Goal: Check status: Check status

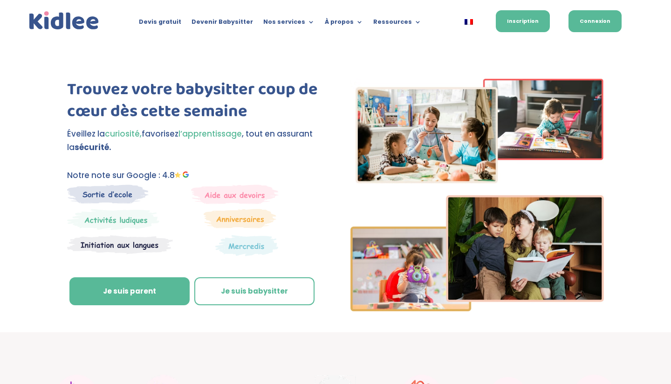
click at [477, 22] on link "Connexion" at bounding box center [594, 21] width 53 height 22
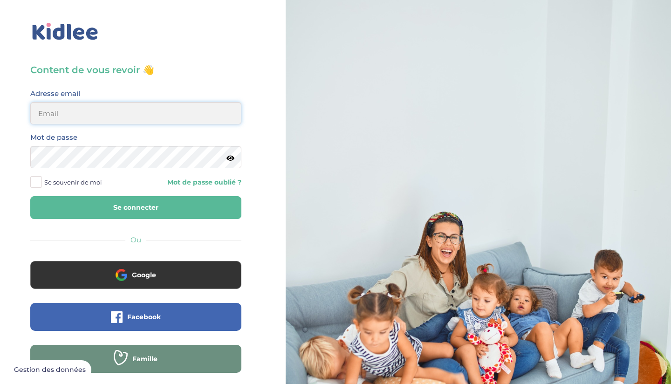
type input "saidaelfilal@outlook.com"
click at [136, 207] on button "Se connecter" at bounding box center [135, 207] width 211 height 23
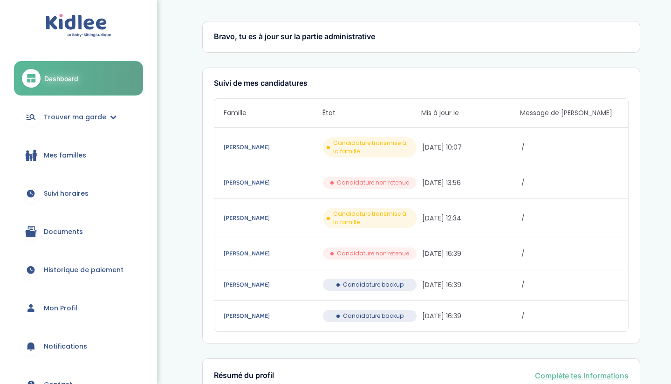
click at [367, 151] on span "Candidature transmise à la famille" at bounding box center [373, 147] width 80 height 17
click at [259, 142] on div "Guedez Stéphanie Candidature transmise à la famille 26/09/2025 10:07 /" at bounding box center [421, 148] width 414 height 40
click at [265, 144] on link "Guedez Stéphanie" at bounding box center [272, 147] width 97 height 10
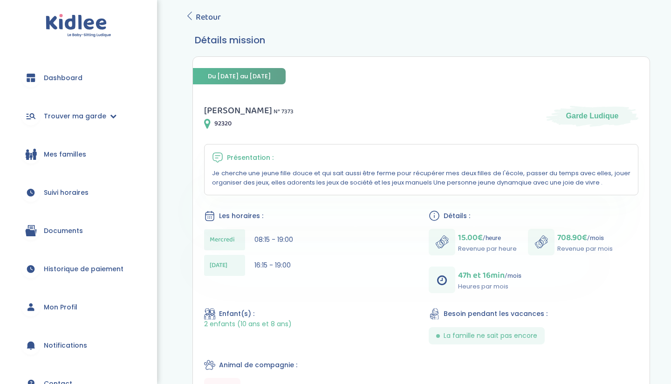
scroll to position [47, 0]
